Goal: Task Accomplishment & Management: Manage account settings

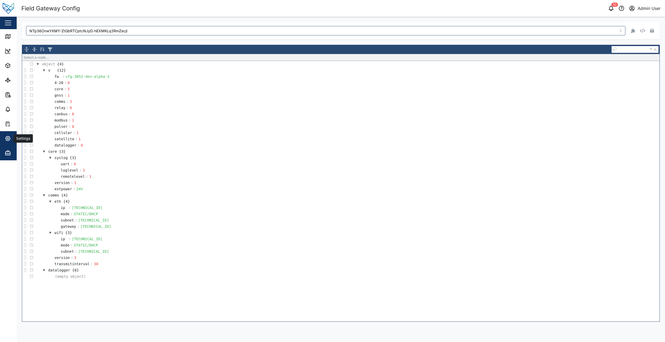
click at [13, 143] on span "Settings" at bounding box center [28, 138] width 47 height 15
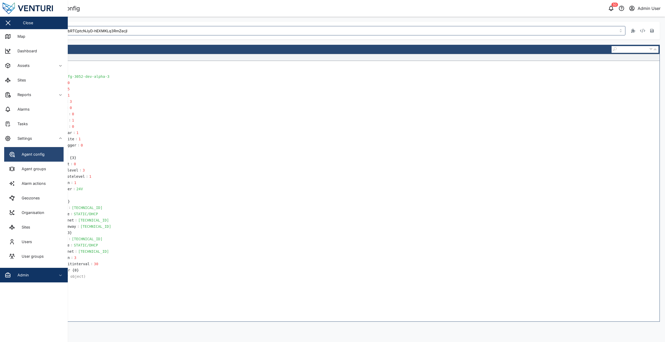
click at [30, 154] on div "Agent config" at bounding box center [31, 155] width 27 height 6
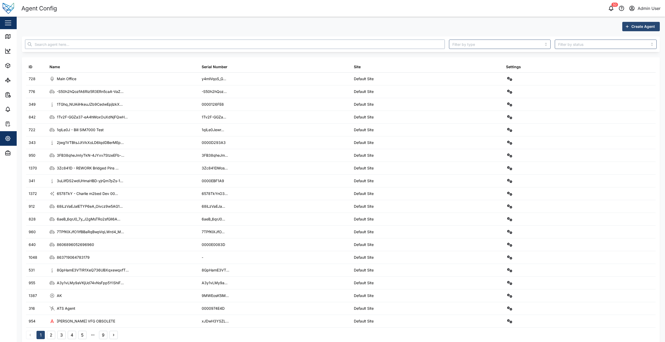
click at [66, 45] on input "text" at bounding box center [235, 44] width 420 height 9
paste input "dOmW4HVGeYaOBPRqkYVZz2n1YKUdqR1S6IuXSiCTrTE"
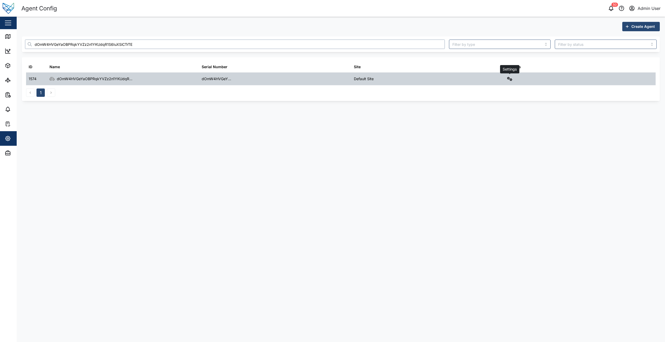
type input "dOmW4HVGeYaOBPRqkYVZz2n1YKUdqR1S6IuXSiCTrTE"
click at [512, 81] on button "button" at bounding box center [509, 78] width 7 height 7
click at [487, 124] on div "Field gateway config" at bounding box center [491, 124] width 36 height 6
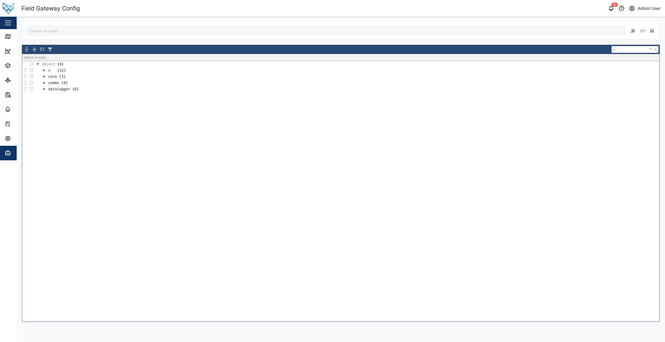
type input "dOmW4HVGeYaOBPRqkYVZz2n1YKUdqR1S6IuXSiCTrTE"
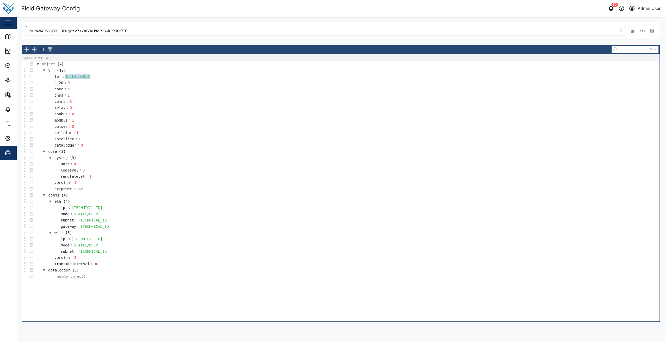
drag, startPoint x: 87, startPoint y: 76, endPoint x: 62, endPoint y: 77, distance: 25.0
click at [62, 77] on tr "fw : lithium-0.1" at bounding box center [68, 76] width 43 height 6
paste div
click at [651, 30] on icon "button" at bounding box center [652, 31] width 4 height 4
click at [650, 31] on icon "button" at bounding box center [652, 31] width 4 height 4
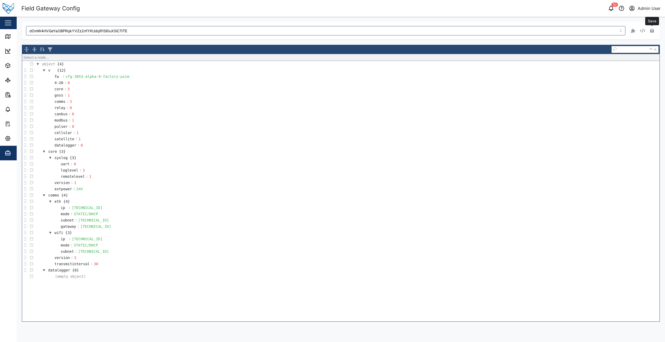
click at [652, 33] on button "button" at bounding box center [651, 30] width 7 height 7
drag, startPoint x: 124, startPoint y: 78, endPoint x: 67, endPoint y: 82, distance: 57.2
click at [67, 82] on tbody "object {4} v {12} fw : vfg-3053-alpha-9-factory-psim 4-20 : 0 core : 5 gnss : 1…" at bounding box center [340, 170] width 637 height 219
click at [67, 82] on div "0" at bounding box center [71, 83] width 8 height 6
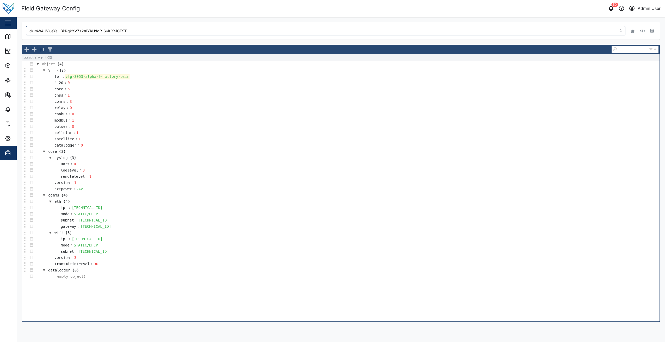
click at [119, 74] on div "vfg-3053-alpha-9-factory-psim" at bounding box center [97, 77] width 65 height 6
drag, startPoint x: 123, startPoint y: 77, endPoint x: 66, endPoint y: 77, distance: 57.6
click at [66, 77] on div "vfg-3053-alpha-9-factory-psim" at bounding box center [97, 77] width 65 height 6
copy div "vfg-3053-alpha-9-factory-psim"
click at [125, 78] on td "fw : vfg-3053-alpha-9-factory-psim" at bounding box center [347, 76] width 625 height 6
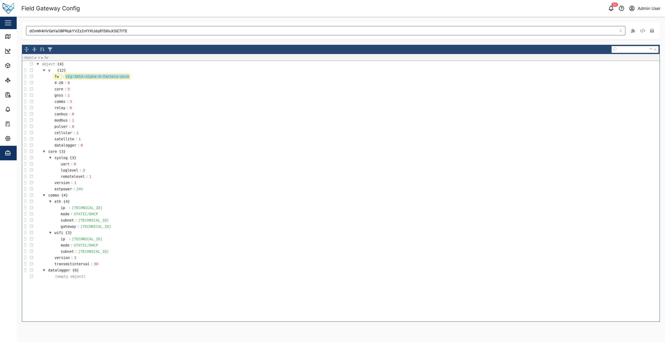
drag, startPoint x: 123, startPoint y: 77, endPoint x: 59, endPoint y: 77, distance: 64.9
click at [59, 77] on tr "fw : vfg-3053-alpha-9-factory-psim" at bounding box center [88, 76] width 83 height 6
copy div "vfg-3053-alpha-9-factory-psim"
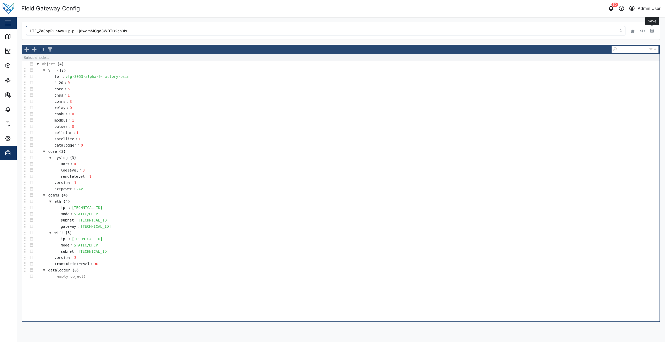
click at [126, 78] on td "fw : vfg-3053-alpha-9-factory-psim" at bounding box center [347, 76] width 625 height 6
drag, startPoint x: 124, startPoint y: 78, endPoint x: 65, endPoint y: 74, distance: 58.7
click at [65, 74] on div "vfg-3053-alpha-9-factory-psim" at bounding box center [97, 77] width 65 height 6
copy div "vfg-3053-alpha-9-factory-psim"
click at [8, 40] on link "Map" at bounding box center [34, 36] width 68 height 15
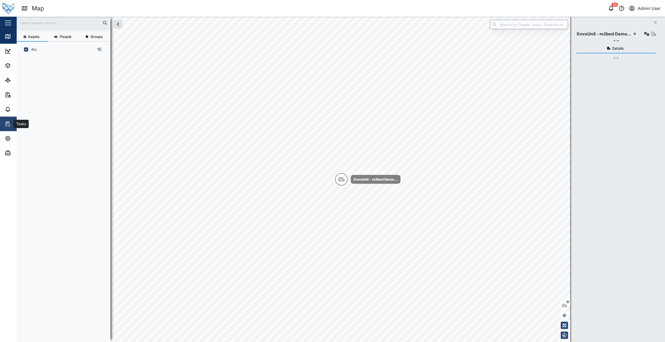
click at [5, 131] on link "Tasks" at bounding box center [34, 124] width 68 height 15
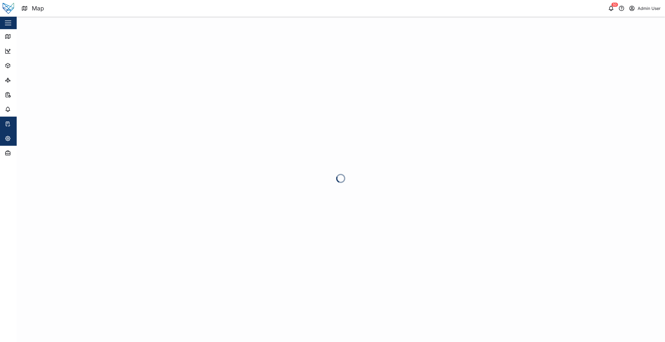
click at [10, 137] on icon "button" at bounding box center [7, 138] width 5 height 5
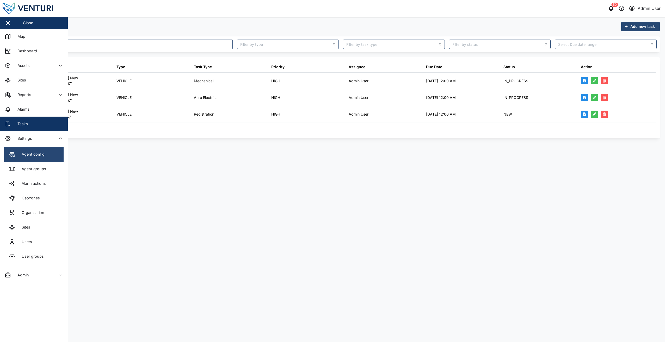
click at [42, 153] on div "Agent config" at bounding box center [31, 155] width 27 height 6
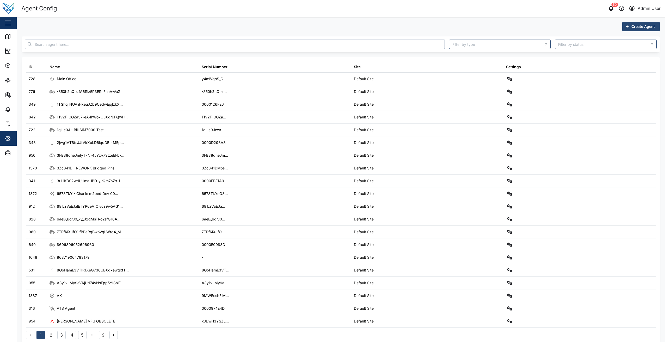
click at [112, 43] on input "text" at bounding box center [235, 44] width 420 height 9
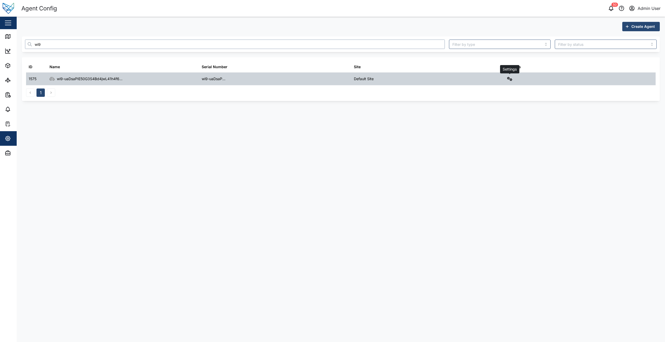
type input "wi9"
click at [511, 82] on button "button" at bounding box center [509, 78] width 7 height 7
click at [501, 121] on div "Field gateway config" at bounding box center [491, 124] width 36 height 6
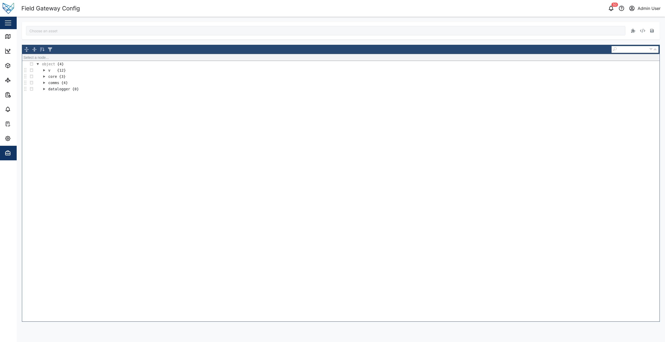
type input "wi9-uaDsaPIE50G3S4Bd4jwL41h4f6npMTVYRozT_VA"
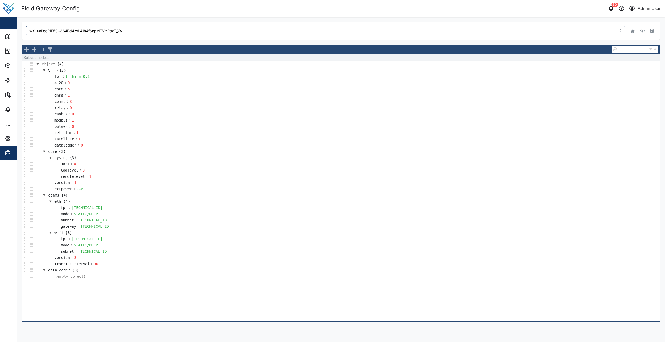
drag, startPoint x: 117, startPoint y: 77, endPoint x: 97, endPoint y: 62, distance: 25.0
click at [117, 77] on td "fw : lithium-0.1" at bounding box center [347, 76] width 625 height 6
drag, startPoint x: 88, startPoint y: 75, endPoint x: 56, endPoint y: 72, distance: 31.9
click at [56, 72] on tbody "object {4} v {12} fw : lithium-0.1 4-20 : 0 core : 5 gnss : 1 comms : 3 relay :…" at bounding box center [340, 170] width 637 height 219
click at [655, 33] on button "button" at bounding box center [651, 30] width 7 height 7
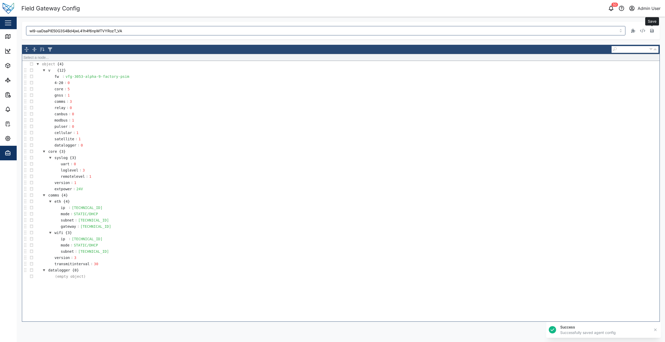
click at [652, 32] on icon "button" at bounding box center [652, 31] width 4 height 4
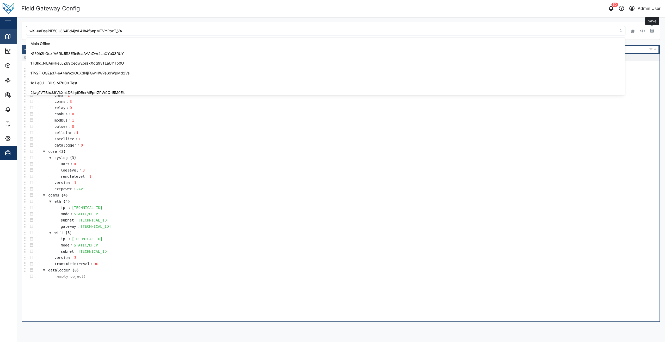
scroll to position [1467, 0]
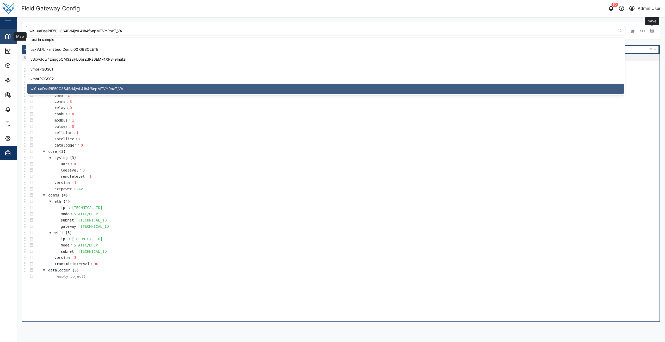
drag, startPoint x: 135, startPoint y: 27, endPoint x: 13, endPoint y: 34, distance: 122.4
click at [13, 34] on div "Field Gateway Config 50 Admin User Close Map Dashboard Assets ATS Camera Genera…" at bounding box center [332, 171] width 665 height 342
click at [135, 26] on div "wi9-uaDsaPIE50G3S4Bd4jwL41h4f6npMTVYRozT_VA Save" at bounding box center [341, 31] width 638 height 18
drag, startPoint x: 130, startPoint y: 32, endPoint x: 28, endPoint y: 27, distance: 102.3
click at [28, 27] on input "wi9-uaDsaPIE50G3S4Bd4jwL41h4f6npMTVYRozT_VA" at bounding box center [325, 30] width 599 height 9
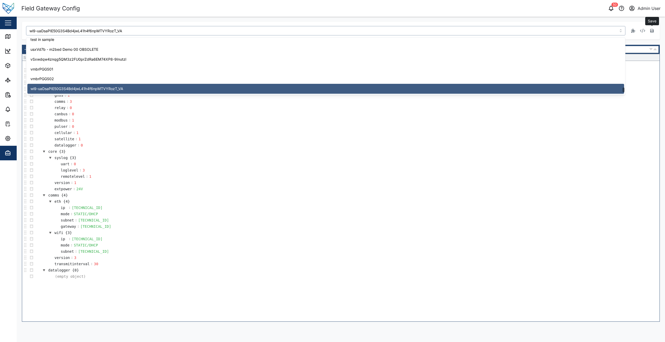
click at [285, 130] on td "cellular : 1" at bounding box center [347, 133] width 625 height 6
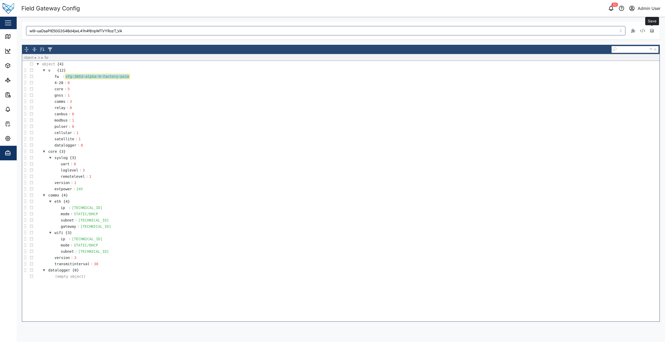
drag, startPoint x: 124, startPoint y: 77, endPoint x: 63, endPoint y: 78, distance: 61.5
click at [63, 78] on tr "fw : vfg-3053-alpha-9-factory-psim" at bounding box center [88, 76] width 83 height 6
copy div "vfg-3053-alpha-9-factory-psim"
click at [199, 109] on td "relay : 0" at bounding box center [347, 108] width 625 height 6
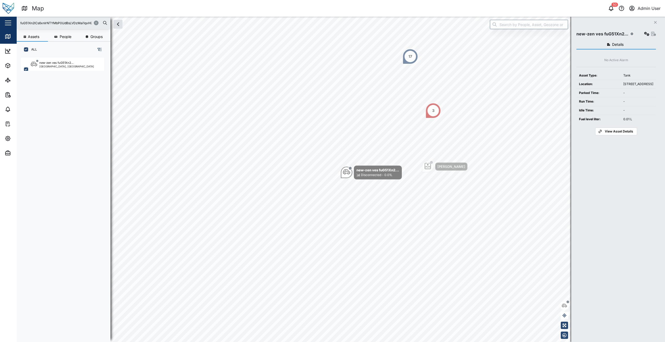
scroll to position [278, 82]
click at [96, 24] on icon "button" at bounding box center [96, 22] width 3 height 3
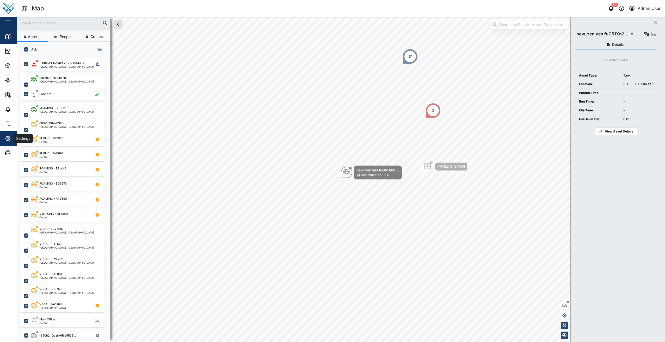
click at [8, 137] on icon "button" at bounding box center [8, 138] width 6 height 6
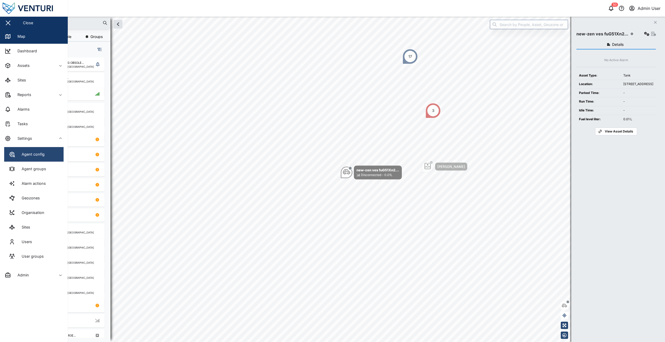
click at [46, 160] on link "Agent config" at bounding box center [33, 154] width 59 height 15
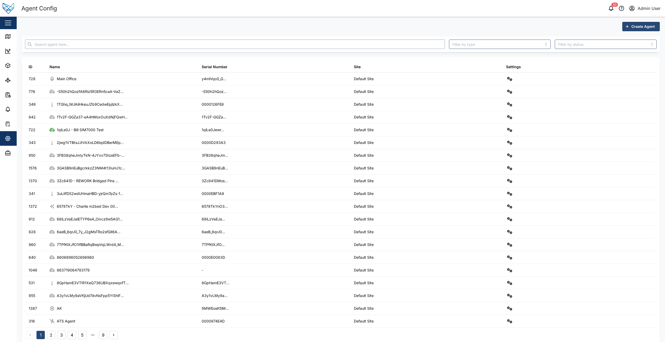
click at [147, 48] on input "text" at bounding box center [235, 44] width 420 height 9
paste input "3GASB9nEuBgcrkkzZ3NM4t13IuHJ1cbbK3fruhksnWw"
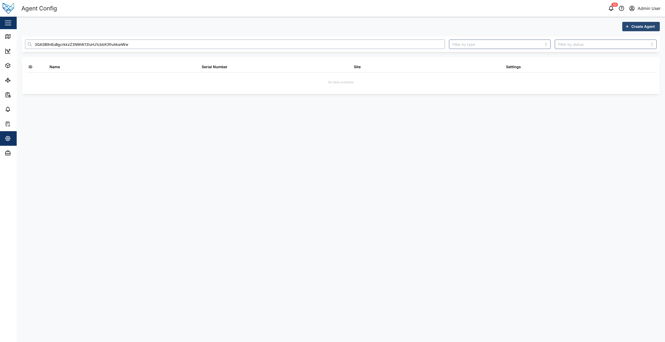
click at [43, 44] on input "3GASB9nEuBgcrkkzZ3NM4t13IuHJ1cbbK3fruhksnWw" at bounding box center [235, 44] width 420 height 9
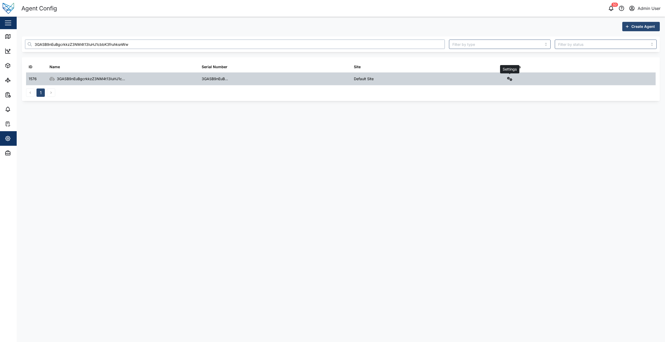
type input "3GASB9nEuBgcrkkzZ3NM4t13IuHJ1cbbK3fruhksnWw"
click at [508, 79] on icon "button" at bounding box center [509, 79] width 5 height 4
click at [496, 120] on link "Field gateway config" at bounding box center [488, 124] width 48 height 11
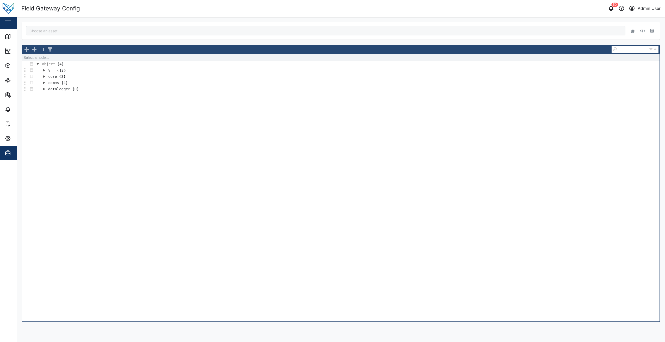
type input "3GASB9nEuBgcrkkzZ3NM4t13IuHJ1cbbK3fruhksnWw"
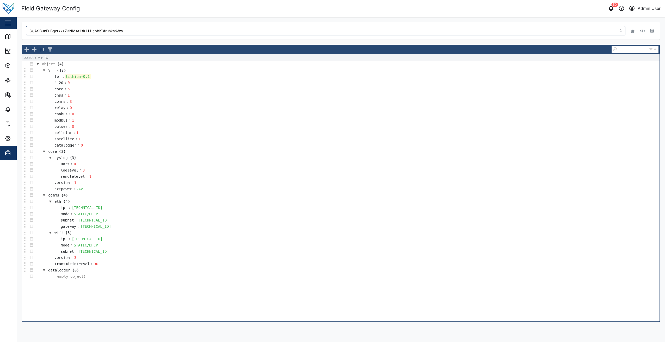
click at [84, 77] on div "lithium-0.1" at bounding box center [78, 77] width 26 height 6
drag, startPoint x: 86, startPoint y: 77, endPoint x: 81, endPoint y: 78, distance: 5.1
click at [81, 78] on div "lithium-0.1" at bounding box center [78, 77] width 26 height 6
click at [88, 77] on div "lithium-0.1" at bounding box center [78, 77] width 26 height 6
drag, startPoint x: 88, startPoint y: 77, endPoint x: 62, endPoint y: 79, distance: 26.1
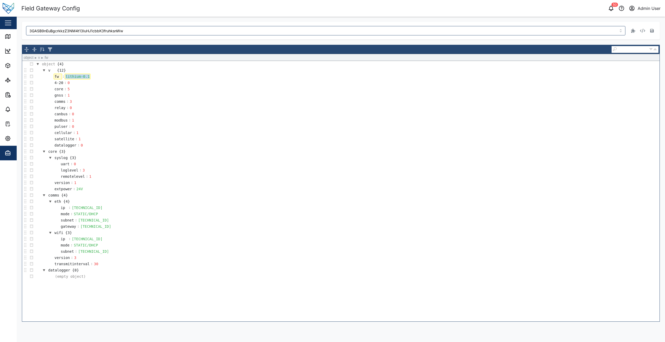
click at [62, 79] on tr "fw : lithium-0.1" at bounding box center [68, 76] width 43 height 6
paste div
click at [654, 31] on button "button" at bounding box center [651, 30] width 7 height 7
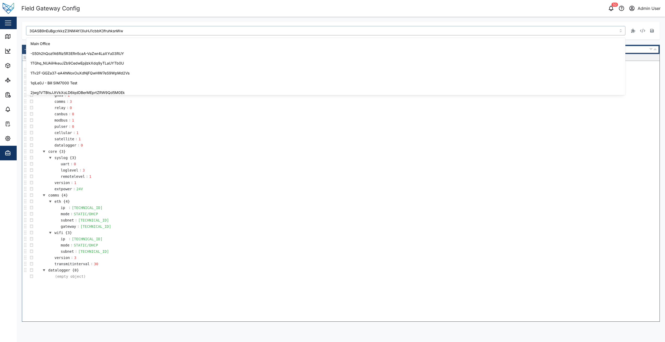
scroll to position [24, 0]
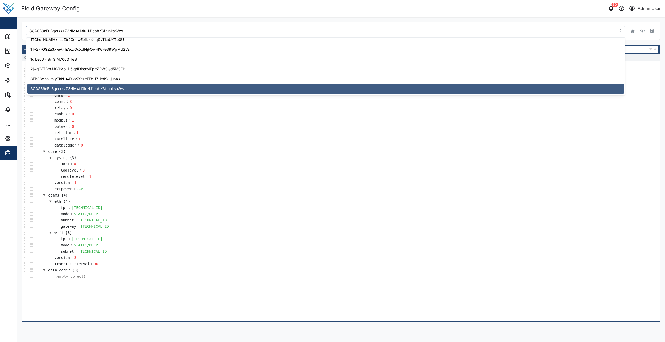
drag, startPoint x: 136, startPoint y: 31, endPoint x: 24, endPoint y: 35, distance: 111.5
click at [24, 35] on div "3GASB9nEuBgcrkkzZ3NM4t13IuHJ1cbbK3fruhksnWw" at bounding box center [341, 31] width 638 height 18
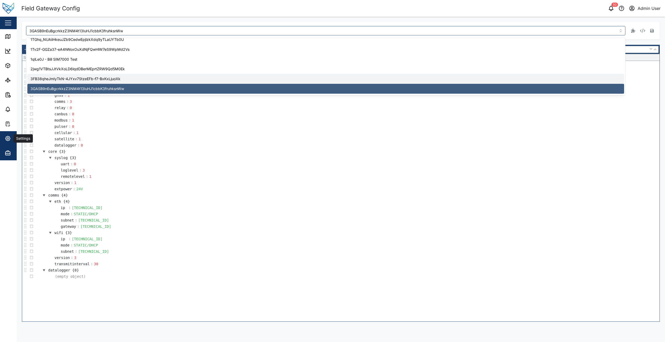
click at [11, 139] on icon "button" at bounding box center [8, 138] width 6 height 6
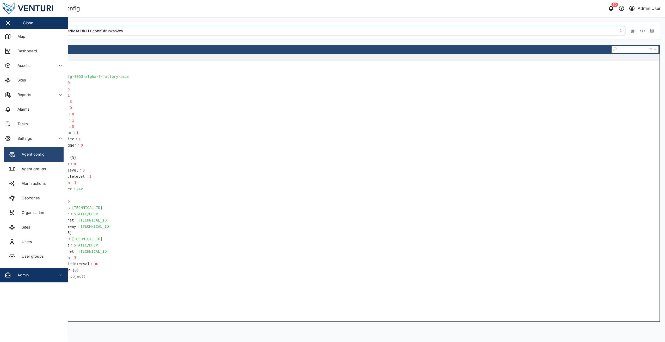
click at [45, 158] on link "Agent config" at bounding box center [33, 154] width 59 height 15
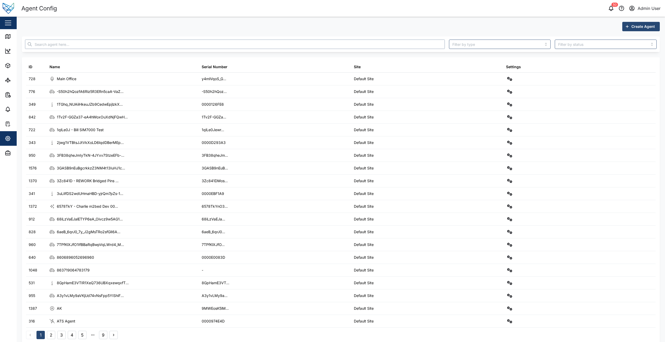
click at [107, 45] on input "text" at bounding box center [235, 44] width 420 height 9
paste input "SUXyfLOD1BeYsHTq9VgU8A92ke9IryylxBKcl2TEZAA"
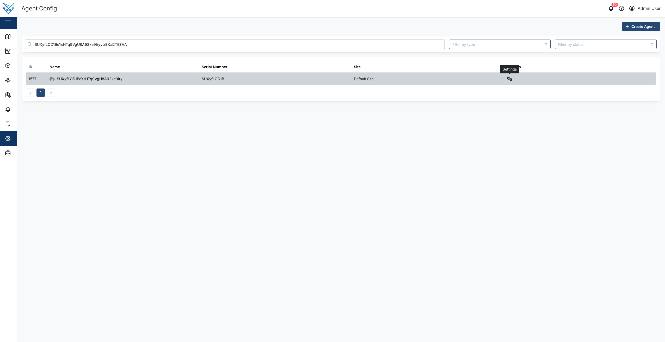
type input "SUXyfLOD1BeYsHTq9VgU8A92ke9IryylxBKcl2TEZAA"
click at [512, 79] on icon "button" at bounding box center [509, 79] width 5 height 4
click at [483, 127] on link "Field gateway config" at bounding box center [488, 124] width 48 height 11
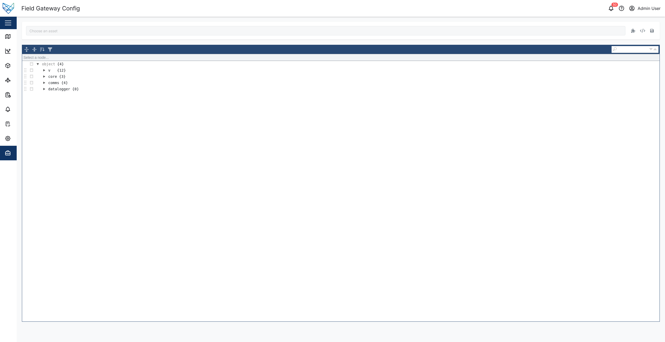
type input "SUXyfLOD1BeYsHTq9VgU8A92ke9IryylxBKcl2TEZAA"
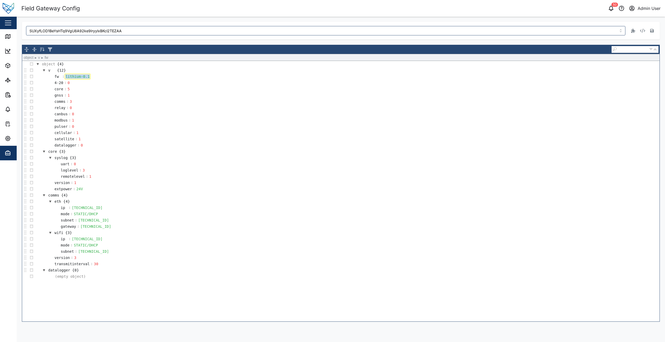
drag, startPoint x: 88, startPoint y: 78, endPoint x: 52, endPoint y: 75, distance: 35.2
click at [52, 75] on tr "fw : lithium-0.1" at bounding box center [68, 76] width 43 height 6
paste div
click at [652, 31] on icon "button" at bounding box center [652, 31] width 4 height 4
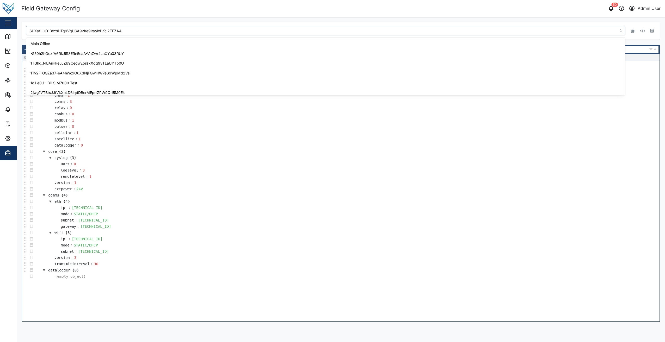
scroll to position [868, 0]
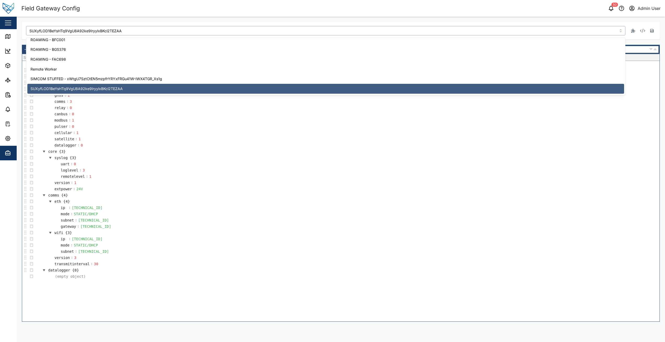
drag, startPoint x: 138, startPoint y: 33, endPoint x: 22, endPoint y: 34, distance: 116.2
click at [22, 34] on div "SUXyfLOD1BeYsHTq9VgU8A92ke9IryylxBKcl2TEZAA" at bounding box center [341, 31] width 638 height 18
click at [11, 140] on div "Settings" at bounding box center [28, 138] width 47 height 6
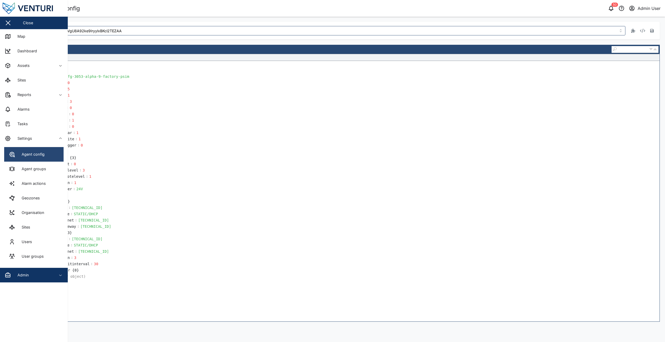
click at [29, 157] on div "Agent config" at bounding box center [31, 155] width 27 height 6
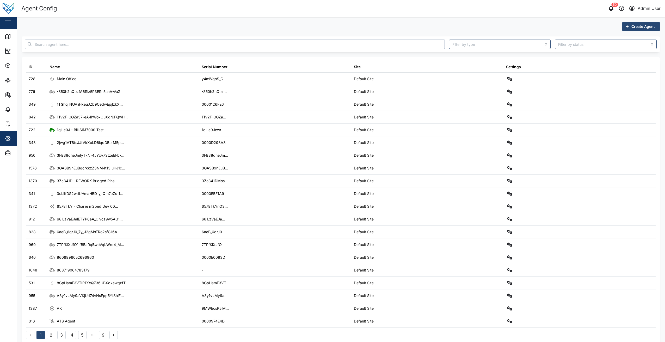
click at [93, 43] on input "text" at bounding box center [235, 44] width 420 height 9
paste input "GkNq_33OmpMbThE4t7HYcQ9MmGHTPniII7bB_Lasbhk"
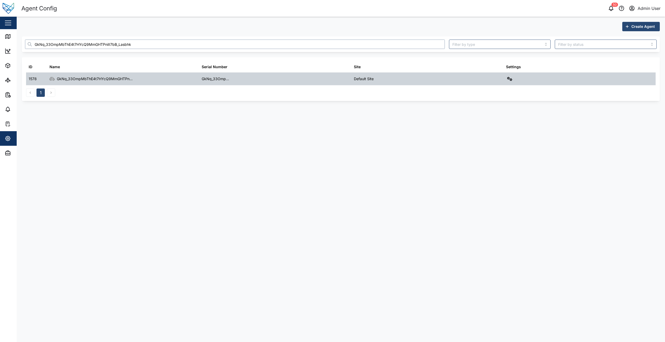
type input "GkNq_33OmpMbThE4t7HYcQ9MmGHTPniII7bB_Lasbhk"
click at [505, 76] on div at bounding box center [579, 79] width 152 height 13
click at [509, 78] on icon "button" at bounding box center [509, 79] width 5 height 4
click at [487, 124] on div "Field gateway config" at bounding box center [491, 124] width 36 height 6
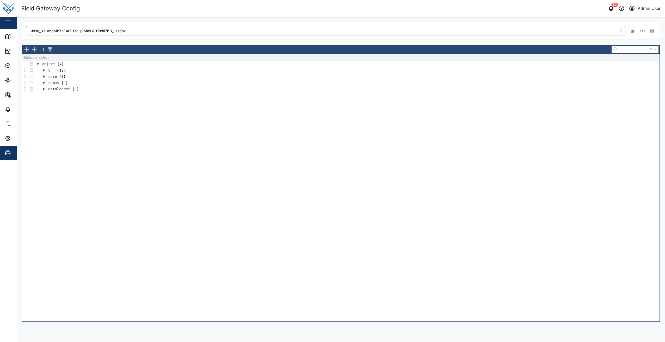
type input "GkNq_33OmpMbThE4t7HYcQ9MmGHTPniII7bB_Lasbhk"
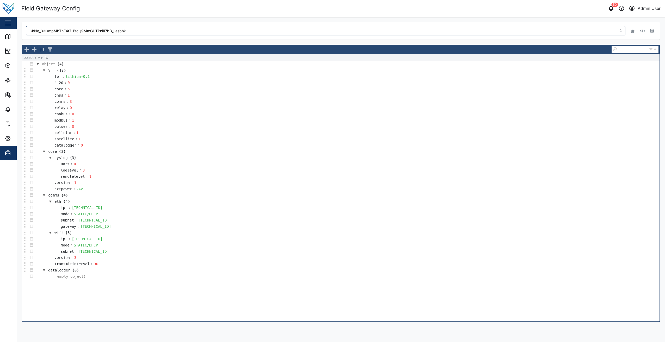
click at [88, 76] on td "lithium-0.1" at bounding box center [77, 76] width 26 height 6
drag, startPoint x: 87, startPoint y: 76, endPoint x: 63, endPoint y: 80, distance: 24.8
click at [63, 80] on tbody "object {4} v {12} fw : lithium-0.1 4-20 : 0 core : 5 gnss : 1 comms : 3 relay :…" at bounding box center [340, 170] width 637 height 219
paste div
click at [652, 34] on button "button" at bounding box center [651, 30] width 7 height 7
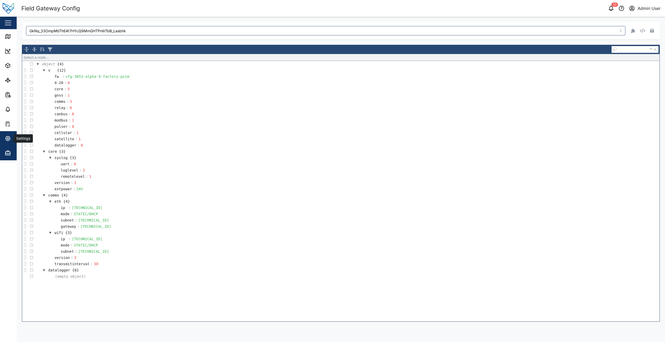
click at [14, 133] on span "Settings" at bounding box center [28, 138] width 47 height 15
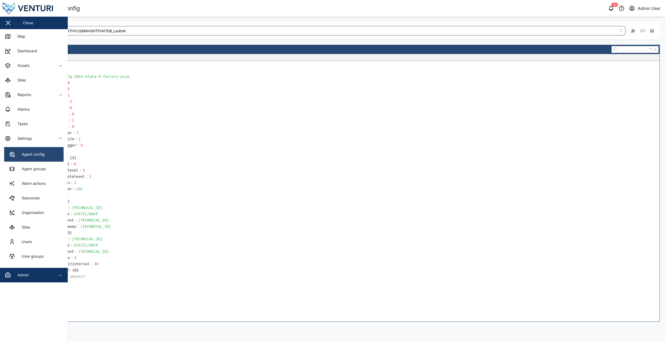
click at [50, 157] on link "Agent config" at bounding box center [33, 154] width 59 height 15
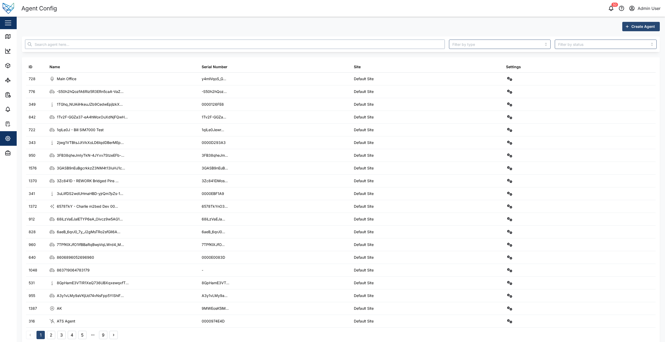
click at [123, 44] on input "text" at bounding box center [235, 44] width 420 height 9
paste input "MJ5prvyQrC_fMS3YG3wn2TJpUd-W0kuLGrdD58HYRHQ"
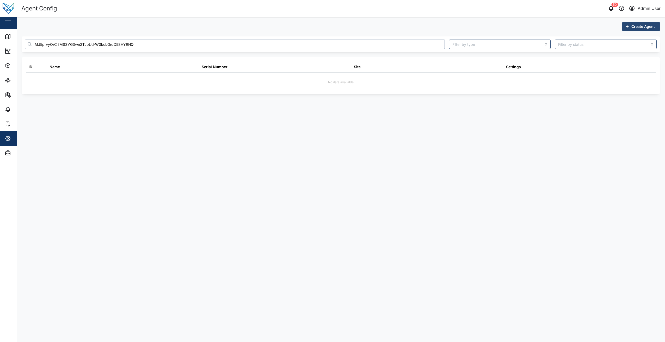
click at [43, 43] on input "MJ5prvyQrC_fMS3YG3wn2TJpUd-W0kuLGrdD58HYRHQ" at bounding box center [235, 44] width 420 height 9
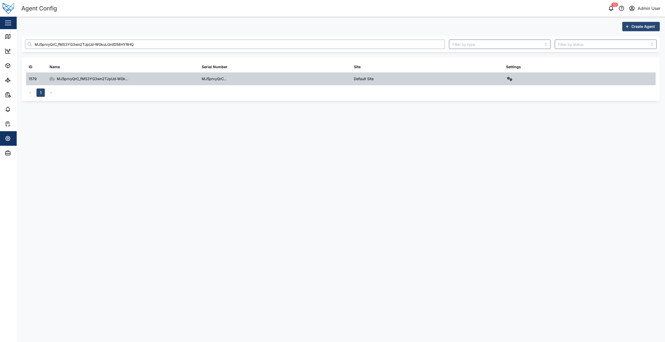
type input "MJ5prvyQrC_fMS3YG3wn2TJpUd-W0kuLGrdD58HYRHQ"
click at [509, 80] on icon "button" at bounding box center [509, 79] width 5 height 4
click at [508, 122] on div "Field gateway config" at bounding box center [491, 124] width 36 height 6
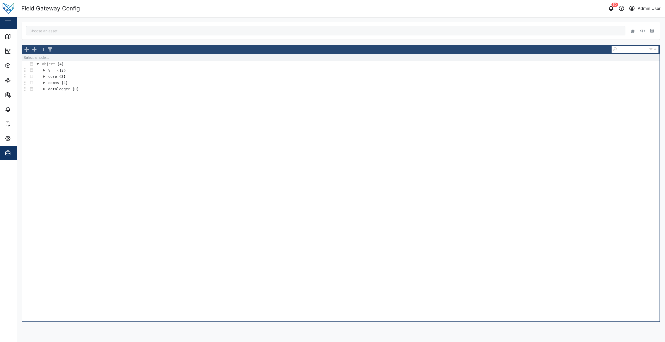
type input "MJ5prvyQrC_fMS3YG3wn2TJpUd-W0kuLGrdD58HYRHQ"
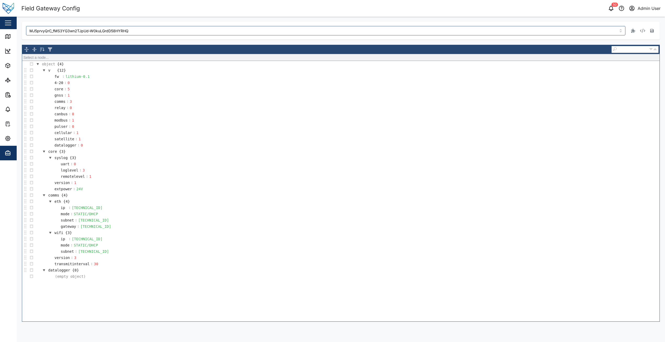
click at [88, 77] on td "lithium-0.1" at bounding box center [77, 76] width 26 height 6
drag, startPoint x: 86, startPoint y: 76, endPoint x: 61, endPoint y: 78, distance: 25.0
click at [63, 78] on tr "fw : lithium-0.1" at bounding box center [68, 76] width 43 height 6
paste div
click at [652, 31] on icon "button" at bounding box center [652, 31] width 4 height 4
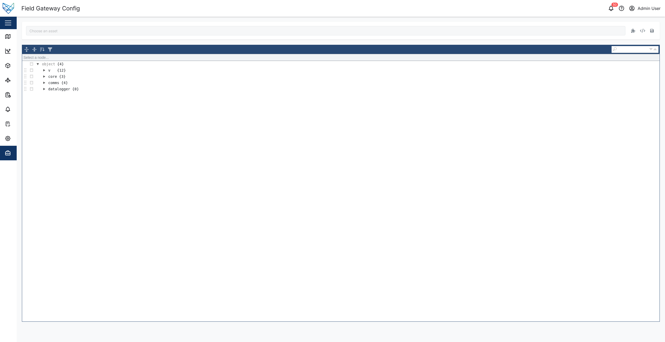
type input "MJ5prvyQrC_fMS3YG3wn2TJpUd-W0kuLGrdD58HYRHQ"
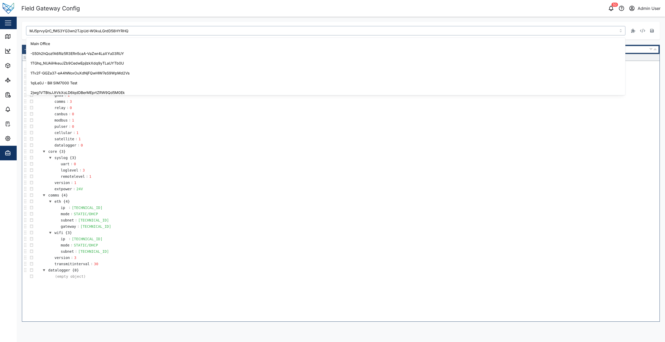
scroll to position [622, 0]
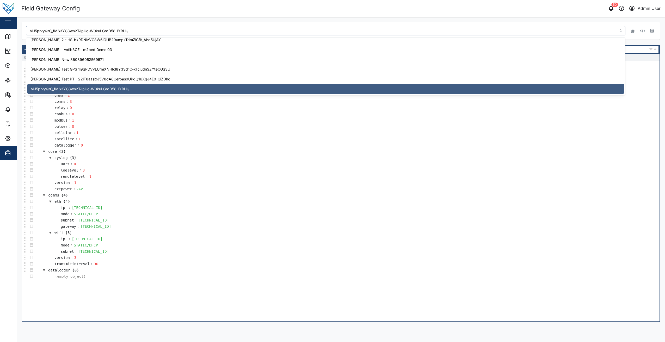
drag, startPoint x: 138, startPoint y: 33, endPoint x: 16, endPoint y: 28, distance: 121.5
click at [16, 28] on div "Field Gateway Config 50 Admin User Close Map Dashboard Assets ATS Camera Genera…" at bounding box center [332, 171] width 665 height 342
click at [7, 141] on icon "button" at bounding box center [8, 138] width 6 height 6
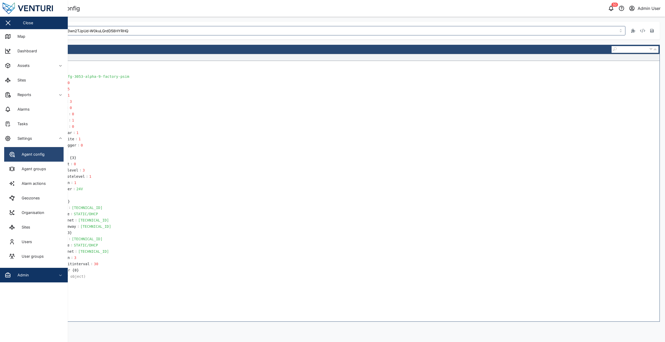
click at [47, 155] on link "Agent config" at bounding box center [33, 154] width 59 height 15
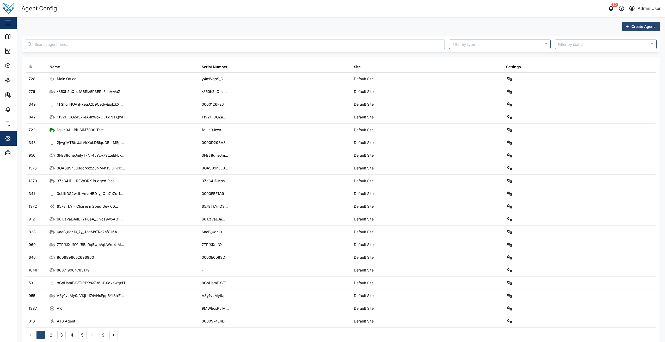
click at [116, 43] on input "text" at bounding box center [235, 44] width 420 height 9
paste input "hKySERMoh8MFCFWMJjkG6L9e_ml-K-nsRpUvfVXCTkc"
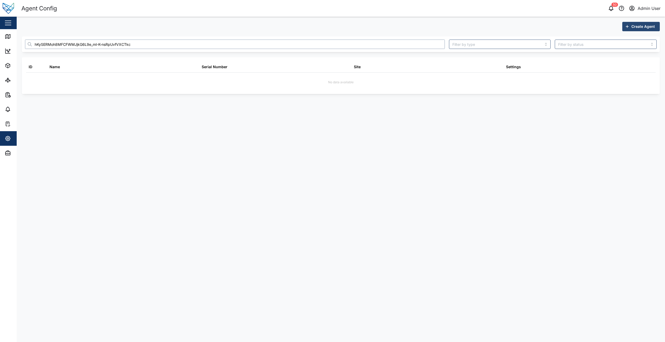
click at [41, 46] on input "hKySERMoh8MFCFWMJjkG6L9e_ml-K-nsRpUvfVXCTkc" at bounding box center [235, 44] width 420 height 9
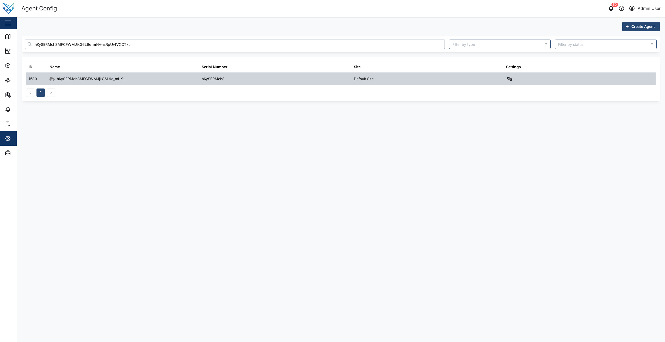
type input "hKySERMoh8MFCFWMJjkG6L9e_ml-K-nsRpUvfVXCTkc"
click at [507, 79] on icon "button" at bounding box center [509, 79] width 5 height 4
click at [499, 125] on div "Field gateway config" at bounding box center [491, 124] width 36 height 6
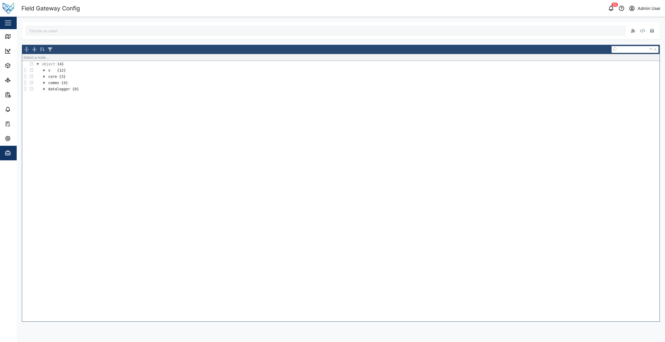
type input "hKySERMoh8MFCFWMJjkG6L9e_ml-K-nsRpUvfVXCTkc"
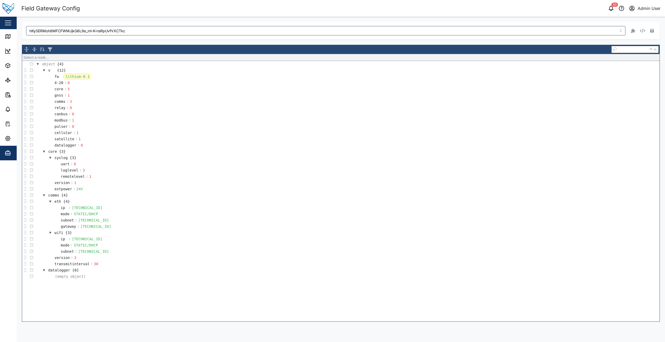
click at [82, 79] on div "lithium-0.1" at bounding box center [78, 77] width 26 height 6
drag, startPoint x: 87, startPoint y: 77, endPoint x: 47, endPoint y: 77, distance: 40.6
click at [47, 77] on td "fw : lithium-0.1" at bounding box center [347, 76] width 625 height 6
paste div
click at [648, 30] on button "button" at bounding box center [651, 30] width 7 height 7
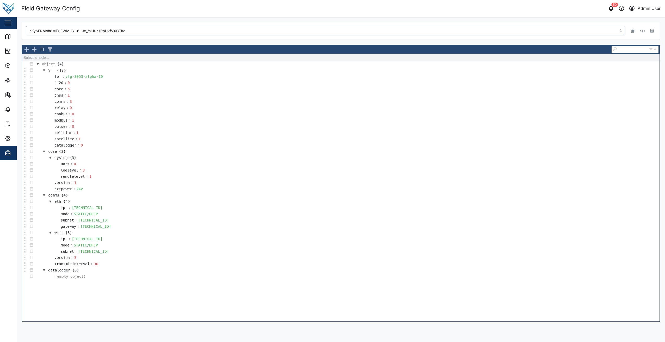
click at [144, 33] on input "hKySERMoh8MFCFWMJjkG6L9e_ml-K-nsRpUvfVXCTkc" at bounding box center [325, 30] width 599 height 9
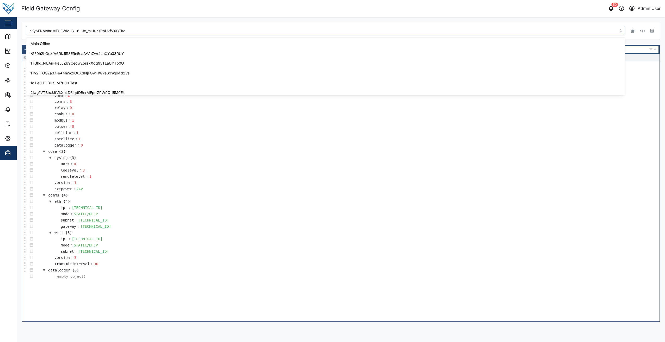
scroll to position [1310, 0]
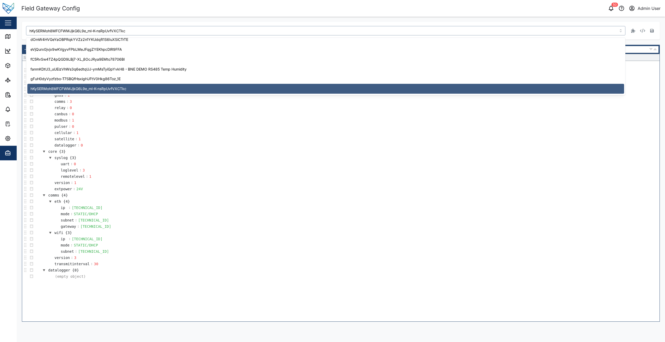
click at [144, 33] on input "hKySERMoh8MFCFWMJjkG6L9e_ml-K-nsRpUvfVXCTkc" at bounding box center [325, 30] width 599 height 9
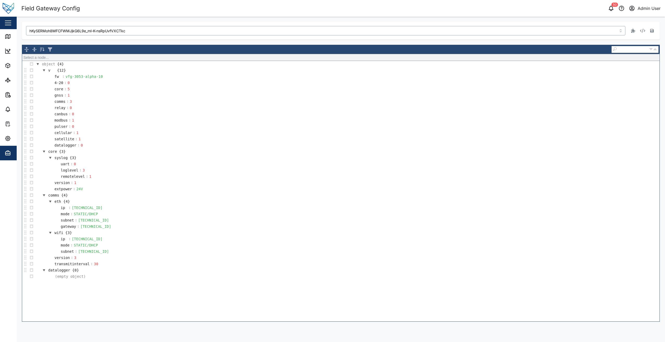
click at [144, 33] on input "hKySERMoh8MFCFWMJjkG6L9e_ml-K-nsRpUvfVXCTkc" at bounding box center [325, 30] width 599 height 9
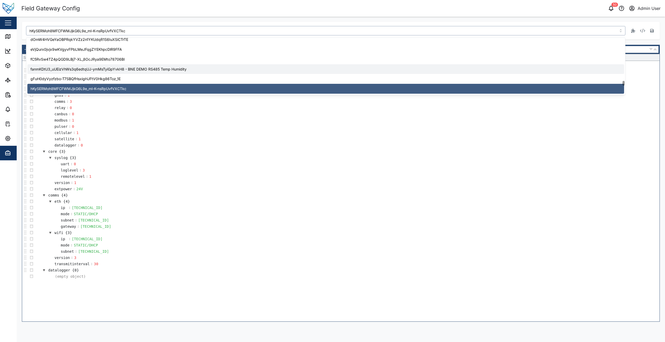
click at [340, 188] on td "extpower : 24V" at bounding box center [347, 189] width 625 height 6
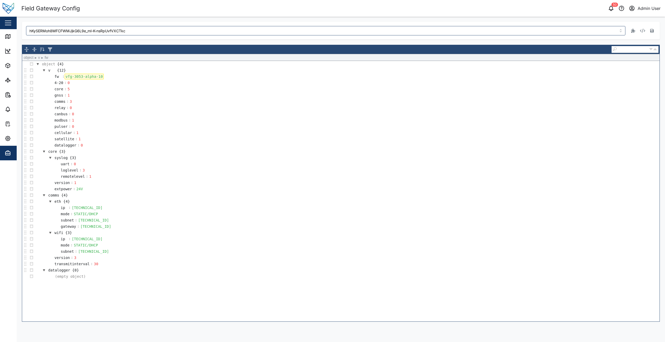
click at [99, 77] on div "vfg-3053-alpha-10" at bounding box center [84, 77] width 39 height 6
drag, startPoint x: 100, startPoint y: 76, endPoint x: 54, endPoint y: 75, distance: 45.9
click at [54, 75] on tr "fw : vfg-3053-alpha-10" at bounding box center [75, 76] width 57 height 6
copy div "vfg-3053-alpha-10"
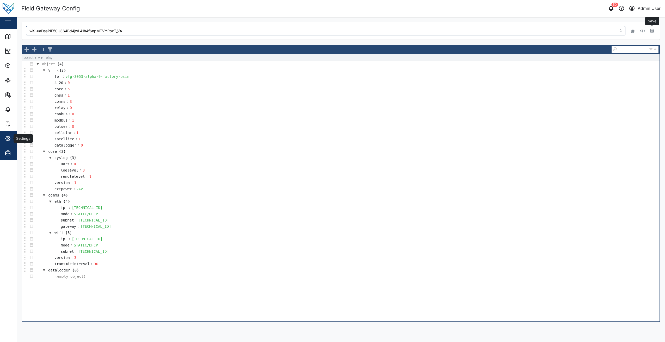
click at [12, 140] on div "Settings" at bounding box center [28, 138] width 47 height 6
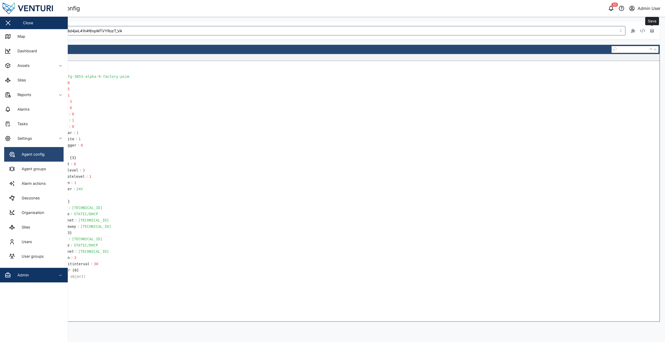
click at [38, 158] on link "Agent config" at bounding box center [33, 154] width 59 height 15
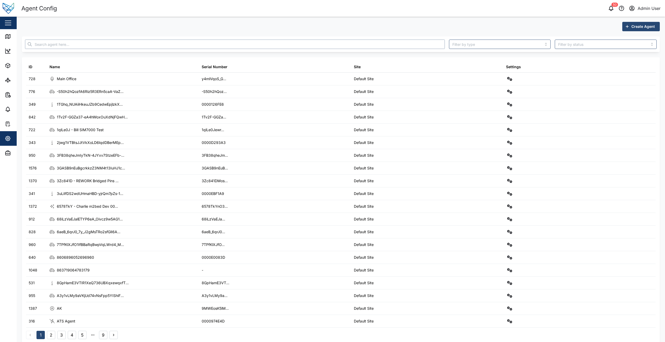
click at [86, 47] on input "text" at bounding box center [235, 44] width 420 height 9
paste input "kDDHTvdcaosJCO4IoNyqDlVkGkmthlq1V4UsCKG25x0"
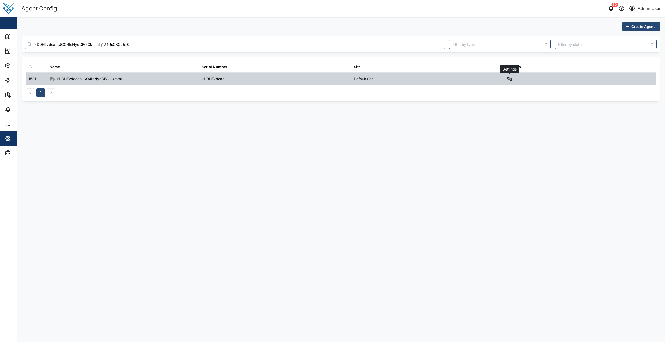
type input "kDDHTvdcaosJCO4IoNyqDlVkGkmthlq1V4UsCKG25x0"
click at [512, 79] on icon "button" at bounding box center [509, 79] width 5 height 4
click at [489, 127] on link "Field gateway config" at bounding box center [488, 124] width 48 height 11
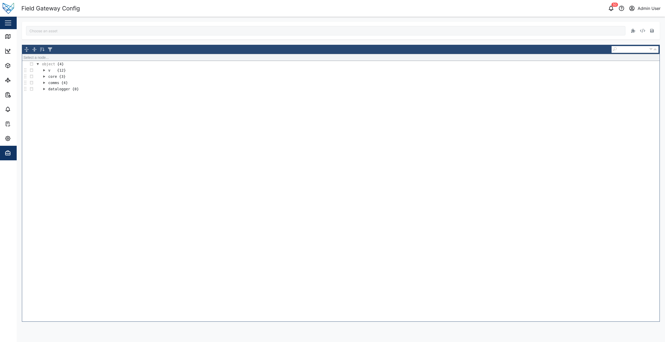
type input "kDDHTvdcaosJCO4IoNyqDlVkGkmthlq1V4UsCKG25x0"
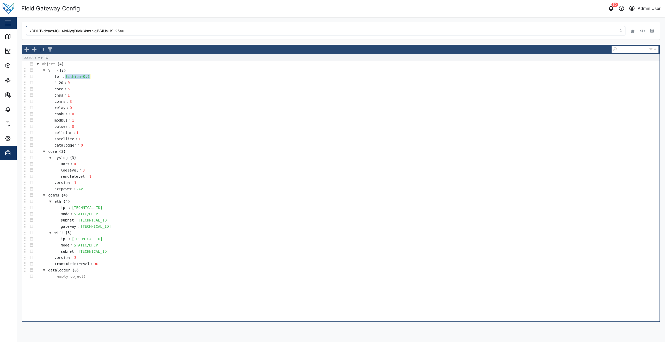
drag, startPoint x: 87, startPoint y: 77, endPoint x: 47, endPoint y: 77, distance: 40.1
click at [47, 77] on td "fw : lithium-0.1" at bounding box center [347, 76] width 625 height 6
paste div
click at [650, 33] on button "button" at bounding box center [651, 30] width 7 height 7
click at [499, 15] on header "Field Gateway Config 50 Admin User" at bounding box center [332, 8] width 665 height 17
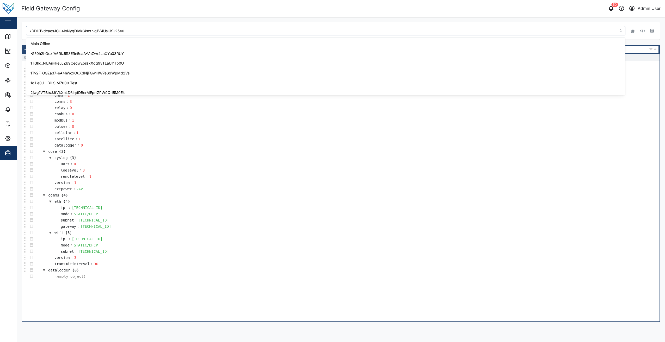
scroll to position [1329, 0]
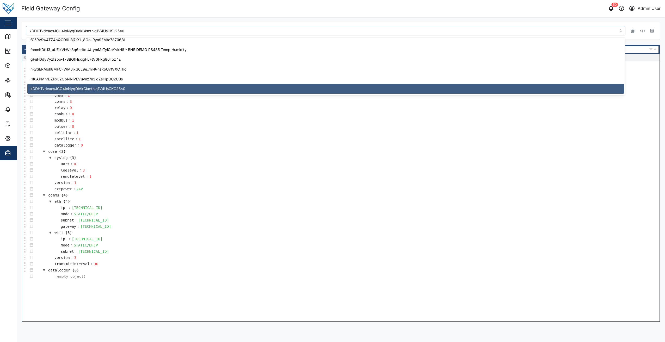
drag, startPoint x: 137, startPoint y: 29, endPoint x: 22, endPoint y: 22, distance: 114.6
click at [22, 22] on div "kDDHTvdcaosJCO4IoNyqDlVkGkmthlq1V4UsCKG25x0" at bounding box center [341, 31] width 638 height 18
click at [232, 153] on td "core {3}" at bounding box center [347, 151] width 625 height 6
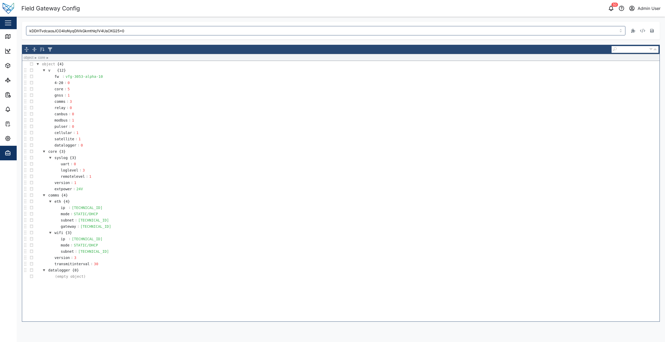
click at [103, 12] on div "Field Gateway Config" at bounding box center [181, 8] width 320 height 9
click at [5, 138] on icon "button" at bounding box center [8, 138] width 6 height 6
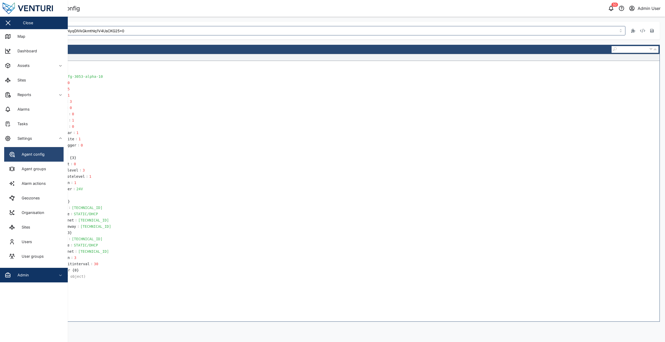
click at [38, 152] on div "Agent config" at bounding box center [31, 155] width 27 height 6
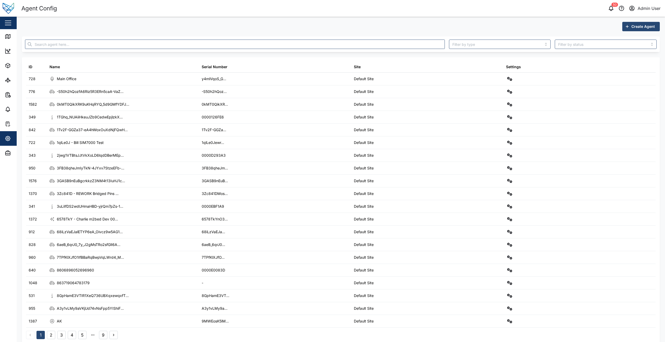
click at [83, 50] on div at bounding box center [235, 45] width 424 height 14
click at [85, 46] on input "text" at bounding box center [235, 44] width 420 height 9
paste input "0kMT0QikXRK9uKHqRYQ_5d9GMfYDFJJgBw5ZEnzmfE4"
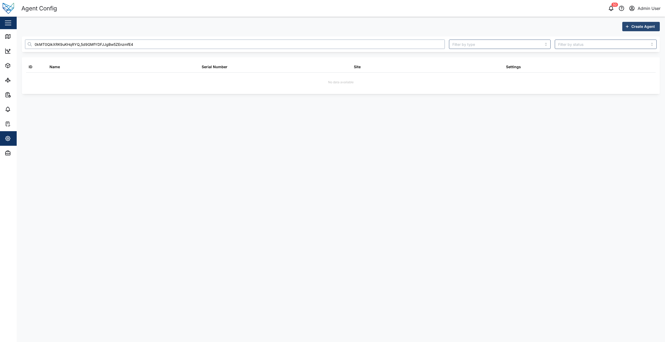
click at [45, 44] on input "0kMT0QikXRK9uKHqRYQ_5d9GMfYDFJJgBw5ZEnzmfE4" at bounding box center [235, 44] width 420 height 9
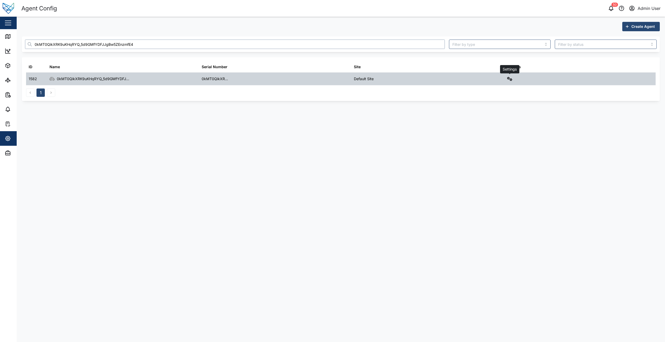
type input "0kMT0QikXRK9uKHqRYQ_5d9GMfYDFJJgBw5ZEnzmfE4"
click at [508, 81] on button "button" at bounding box center [509, 78] width 7 height 7
click at [488, 125] on div "Field gateway config" at bounding box center [491, 124] width 36 height 6
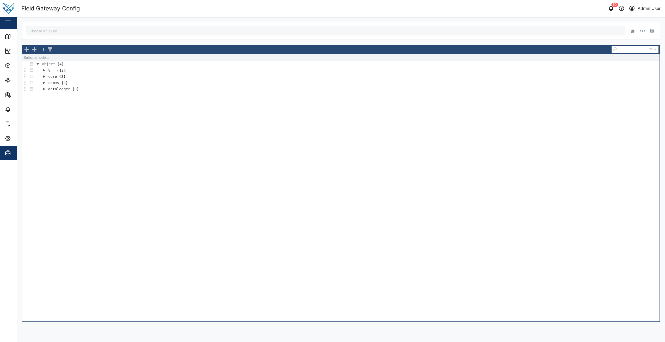
type input "0kMT0QikXRK9uKHqRYQ_5d9GMfYDFJJgBw5ZEnzmfE4"
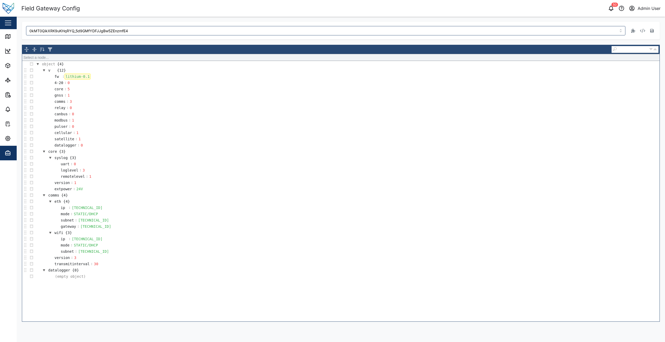
click at [78, 78] on div "lithium-0.1" at bounding box center [78, 77] width 26 height 6
drag, startPoint x: 88, startPoint y: 77, endPoint x: 48, endPoint y: 75, distance: 39.1
click at [48, 75] on tr "fw : lithium-0.1" at bounding box center [68, 76] width 43 height 6
paste div
click at [120, 81] on td "fw : vfg-3053-alpha-10" at bounding box center [347, 78] width 625 height 10
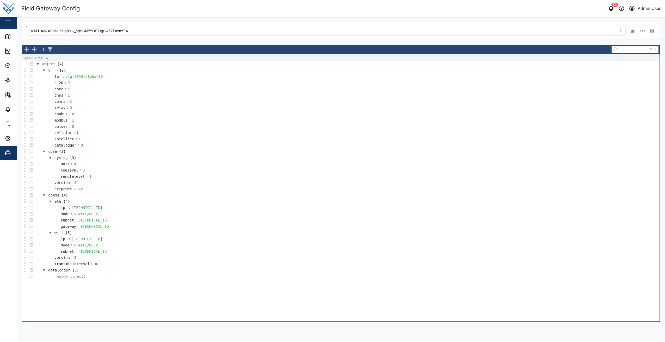
click at [654, 26] on div "0kMT0QikXRK9uKHqRYQ_5d9GMfYDFJJgBw5ZEnzmfE4 Save" at bounding box center [340, 30] width 629 height 9
click at [651, 30] on icon "button" at bounding box center [652, 31] width 4 height 4
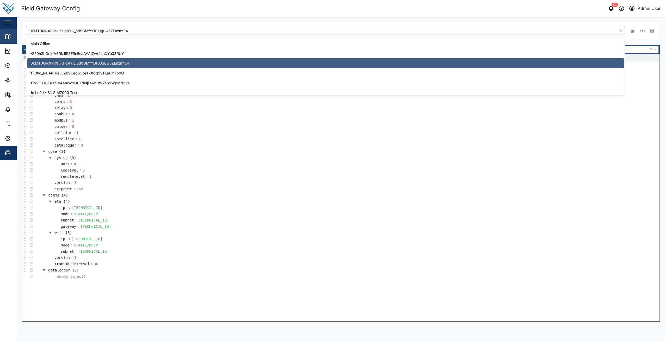
drag, startPoint x: 140, startPoint y: 31, endPoint x: 14, endPoint y: 30, distance: 126.1
click at [14, 30] on div "Field Gateway Config 50 Admin User Close Map Dashboard Assets ATS Camera Genera…" at bounding box center [332, 171] width 665 height 342
